Goal: Answer question/provide support

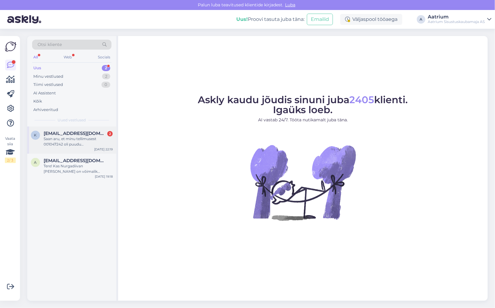
click at [84, 144] on div "Saan aru, et minu tellimusest 001047242 oli puudu [PERSON_NAME]: TOOTEKOOD: 631…" at bounding box center [78, 141] width 69 height 11
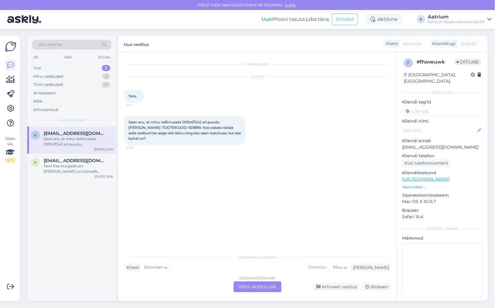
click at [112, 228] on div "k [EMAIL_ADDRESS][DOMAIN_NAME] Saan aru, et minu tellimusest 001047242 oli puud…" at bounding box center [71, 214] width 89 height 174
click at [176, 172] on div "Vestlus algas [DATE] Tere. 22:11 Saan aru, et minu tellimusest 001047242 oli pu…" at bounding box center [260, 152] width 272 height 188
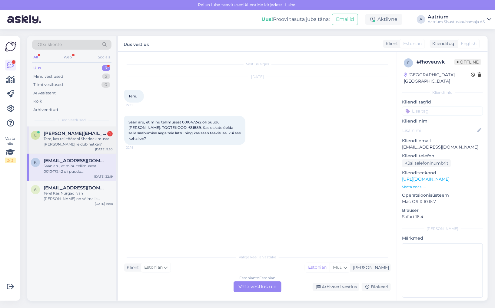
click at [73, 138] on div "Tere, kas teil töötool Sherlock musta [PERSON_NAME] leidub hetkel?" at bounding box center [78, 141] width 69 height 11
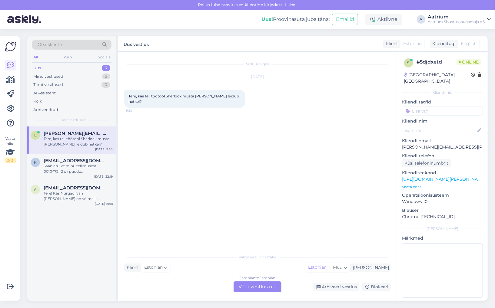
click at [460, 177] on link "[URL][DOMAIN_NAME][PERSON_NAME]" at bounding box center [444, 179] width 84 height 5
click at [252, 287] on div "Estonian to Estonian Võta vestlus üle" at bounding box center [258, 287] width 48 height 11
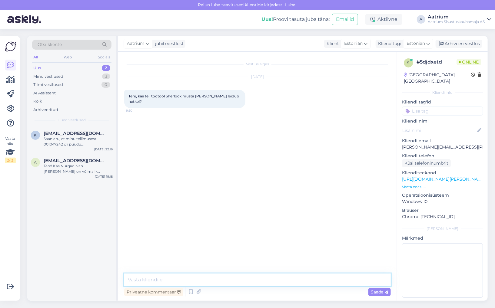
click at [188, 279] on textarea at bounding box center [257, 280] width 267 height 13
click at [181, 279] on textarea "Tere! Hetkel on ainult [PERSON_NAME] toolid" at bounding box center [257, 280] width 267 height 13
click at [244, 281] on textarea "Tere! Hetkel on ainult valikus [PERSON_NAME] toolid" at bounding box center [257, 280] width 267 height 13
click at [181, 278] on textarea "Tere! Hetkel on ainult valikus [PERSON_NAME] toolid." at bounding box center [257, 280] width 267 height 13
type textarea "Tere! Hetkel on valikus ainult [PERSON_NAME] toolid."
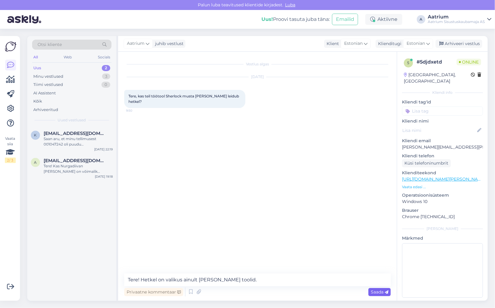
click at [383, 293] on span "Saada" at bounding box center [380, 292] width 18 height 5
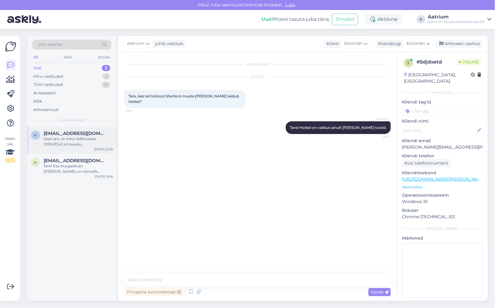
click at [82, 138] on div "Saan aru, et minu tellimusest 001047242 oli puudu [PERSON_NAME]: TOOTEKOOD: 631…" at bounding box center [78, 141] width 69 height 11
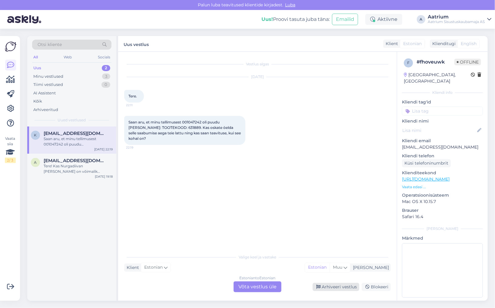
click at [330, 288] on div "Arhiveeri vestlus" at bounding box center [336, 287] width 47 height 8
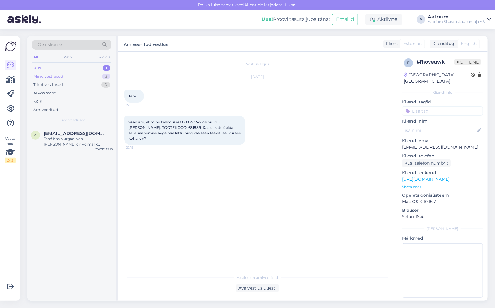
click at [43, 75] on div "Minu vestlused" at bounding box center [48, 77] width 30 height 6
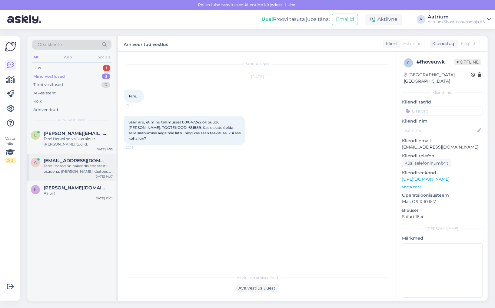
click at [94, 160] on div "[EMAIL_ADDRESS][DOMAIN_NAME]" at bounding box center [78, 160] width 69 height 5
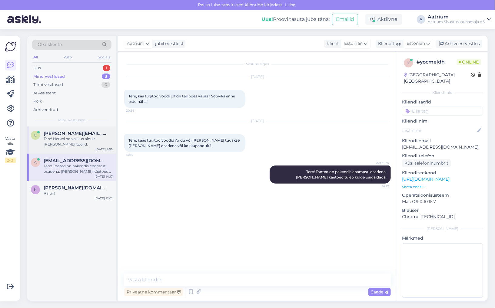
click at [84, 144] on div "Tere! Hetkel on valikus ainult [PERSON_NAME] toolid." at bounding box center [78, 141] width 69 height 11
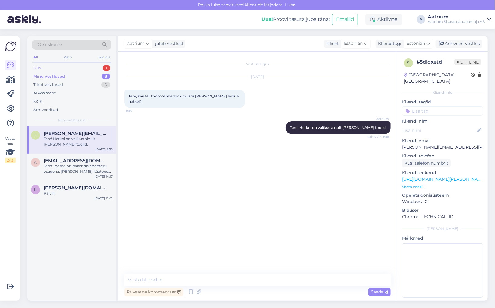
click at [35, 66] on div "Uus" at bounding box center [37, 68] width 8 height 6
